Goal: Task Accomplishment & Management: Manage account settings

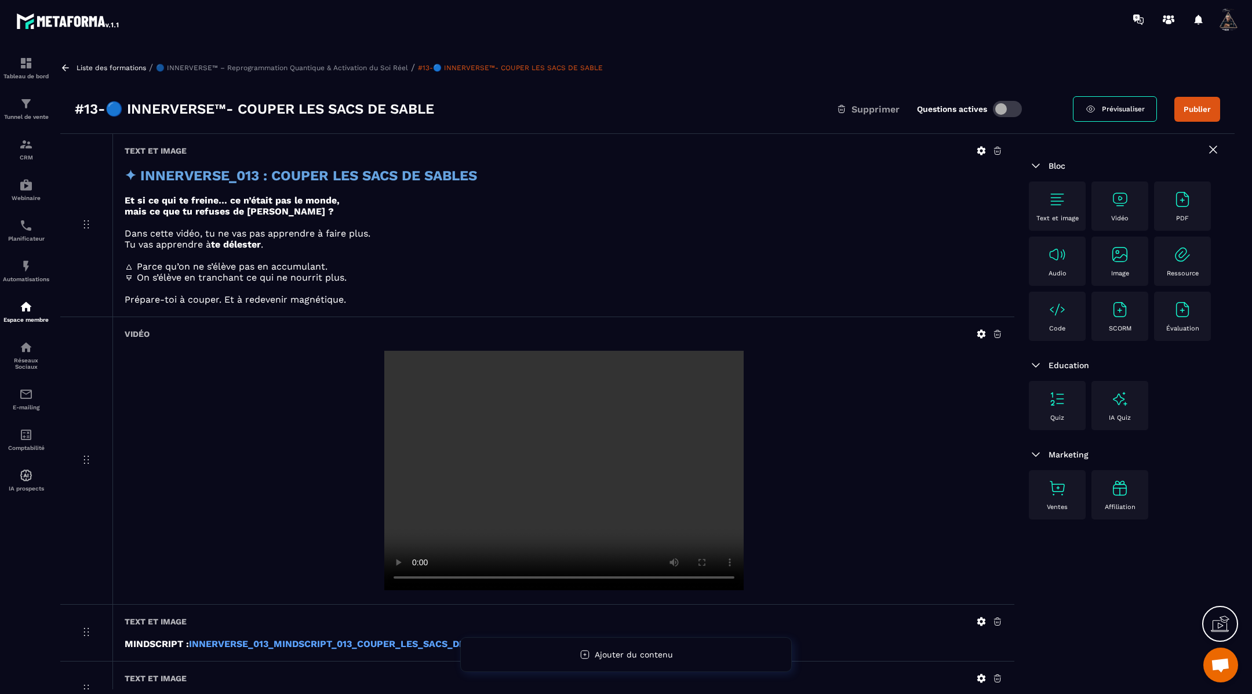
click at [1201, 107] on button "Publier" at bounding box center [1197, 109] width 46 height 25
click at [67, 67] on icon at bounding box center [65, 67] width 7 height 6
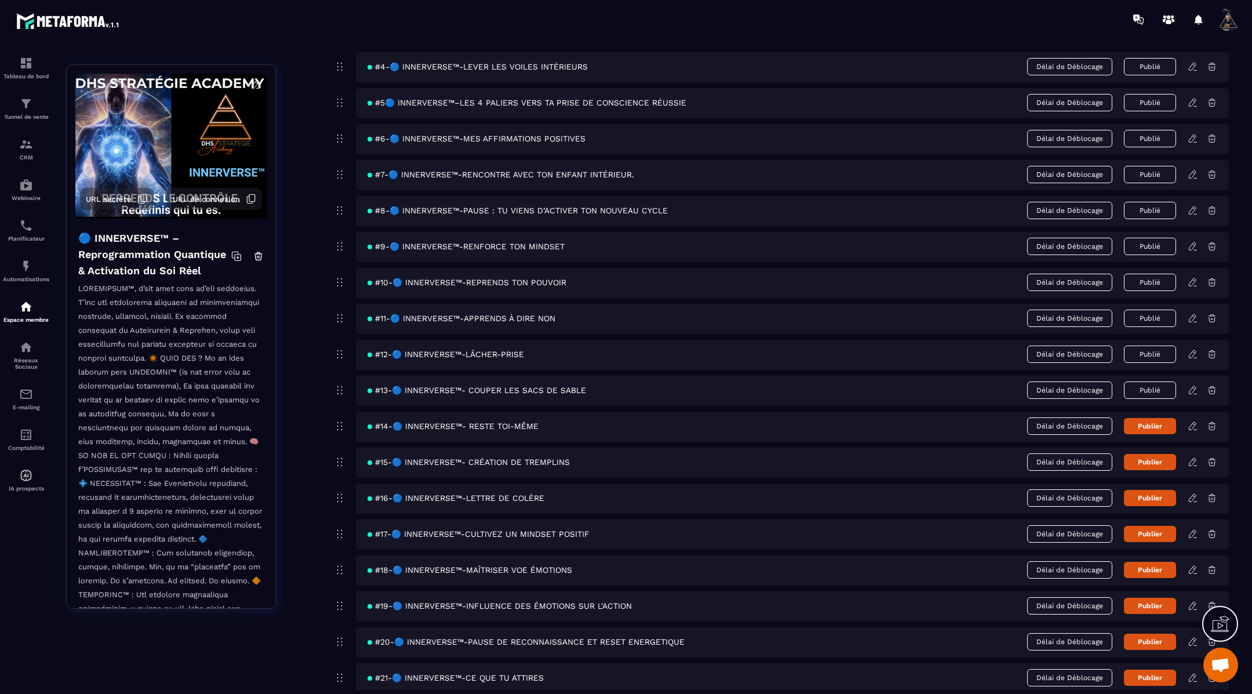
scroll to position [257, 0]
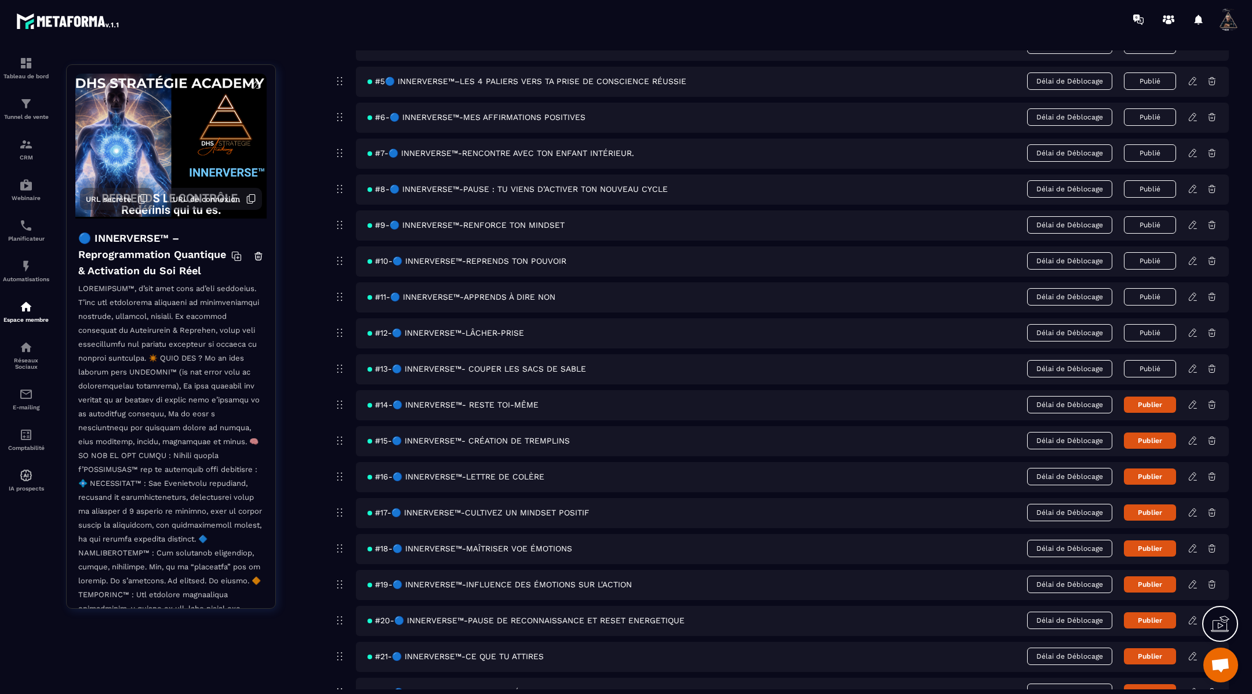
click at [1192, 399] on icon at bounding box center [1192, 404] width 10 height 10
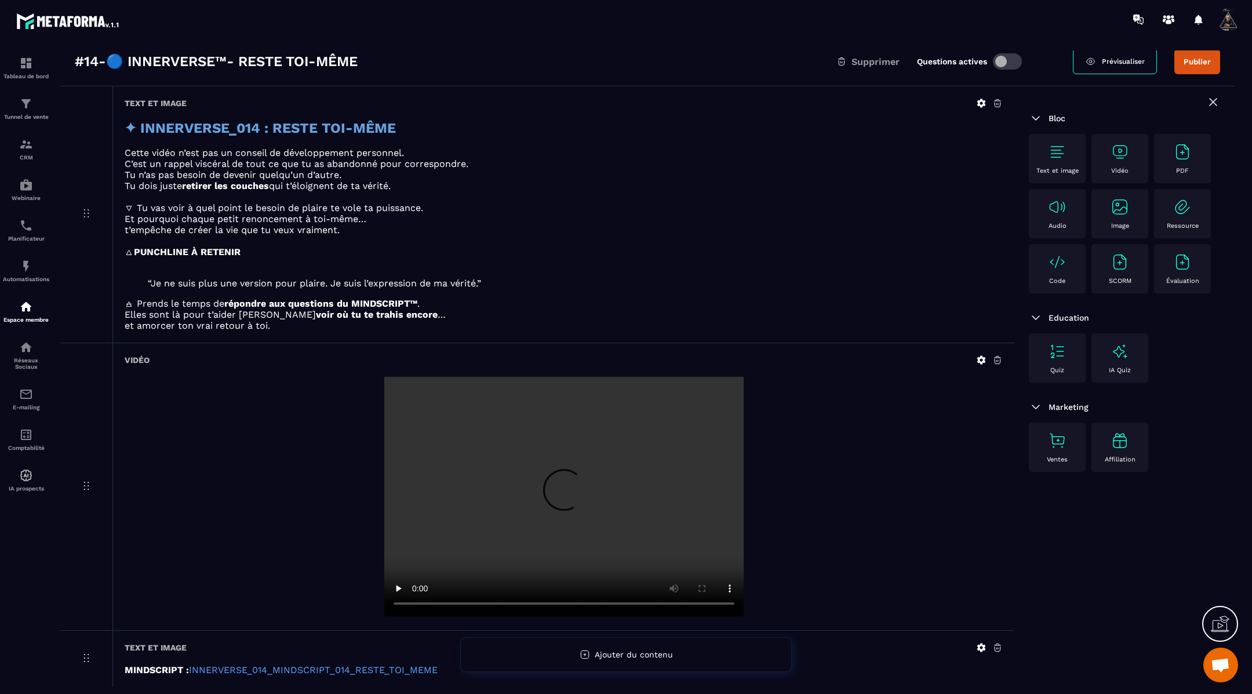
scroll to position [101, 0]
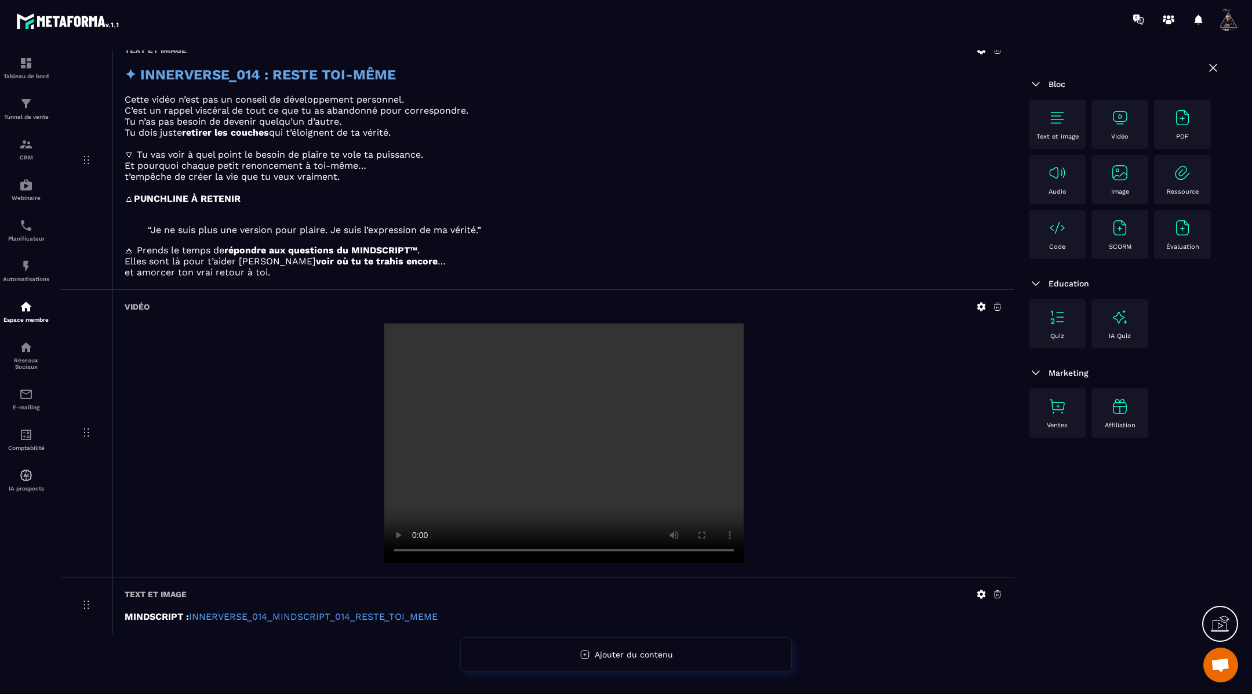
click at [980, 590] on icon at bounding box center [981, 594] width 9 height 9
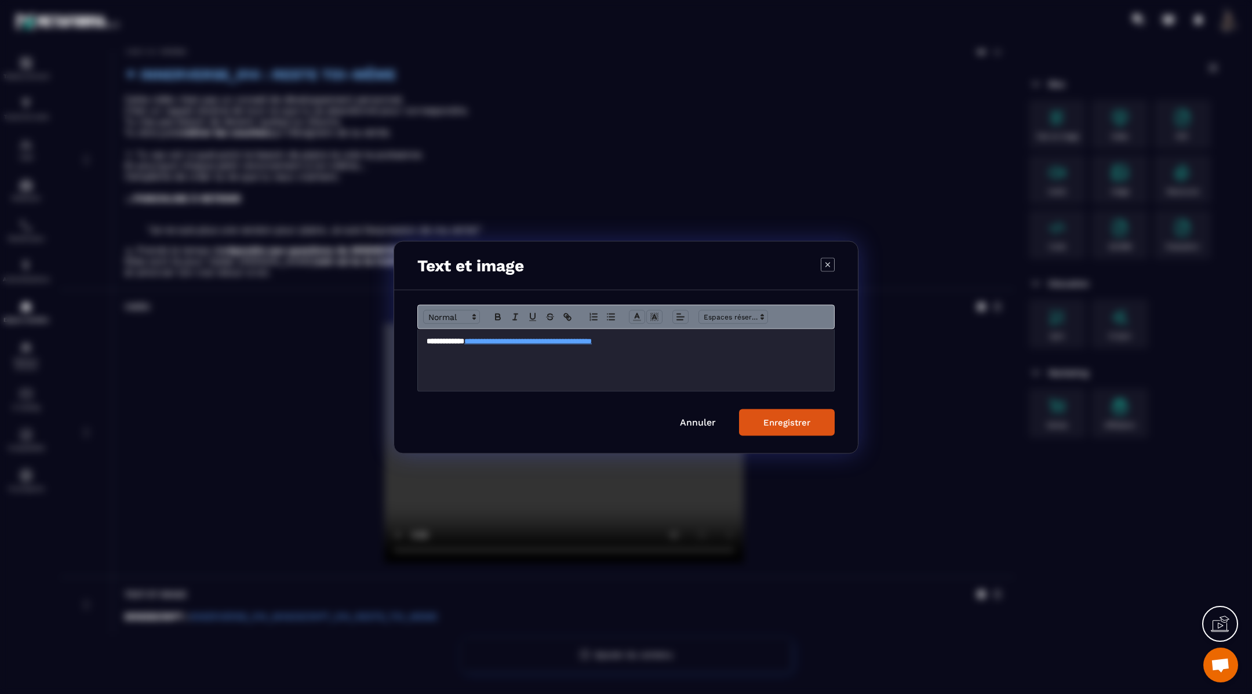
click at [696, 347] on div "**********" at bounding box center [626, 360] width 416 height 62
click at [496, 317] on icon "Modal window" at bounding box center [497, 317] width 5 height 3
click at [776, 423] on div "Enregistrer" at bounding box center [786, 422] width 47 height 10
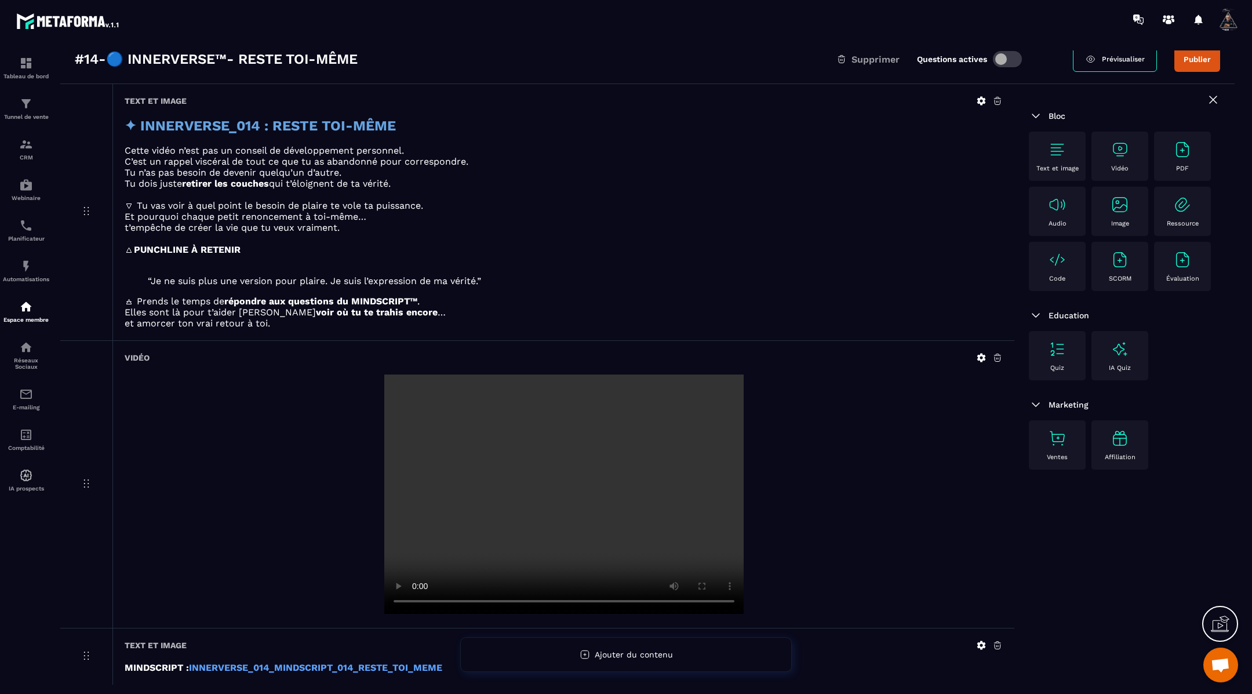
scroll to position [50, 0]
